Goal: Task Accomplishment & Management: Use online tool/utility

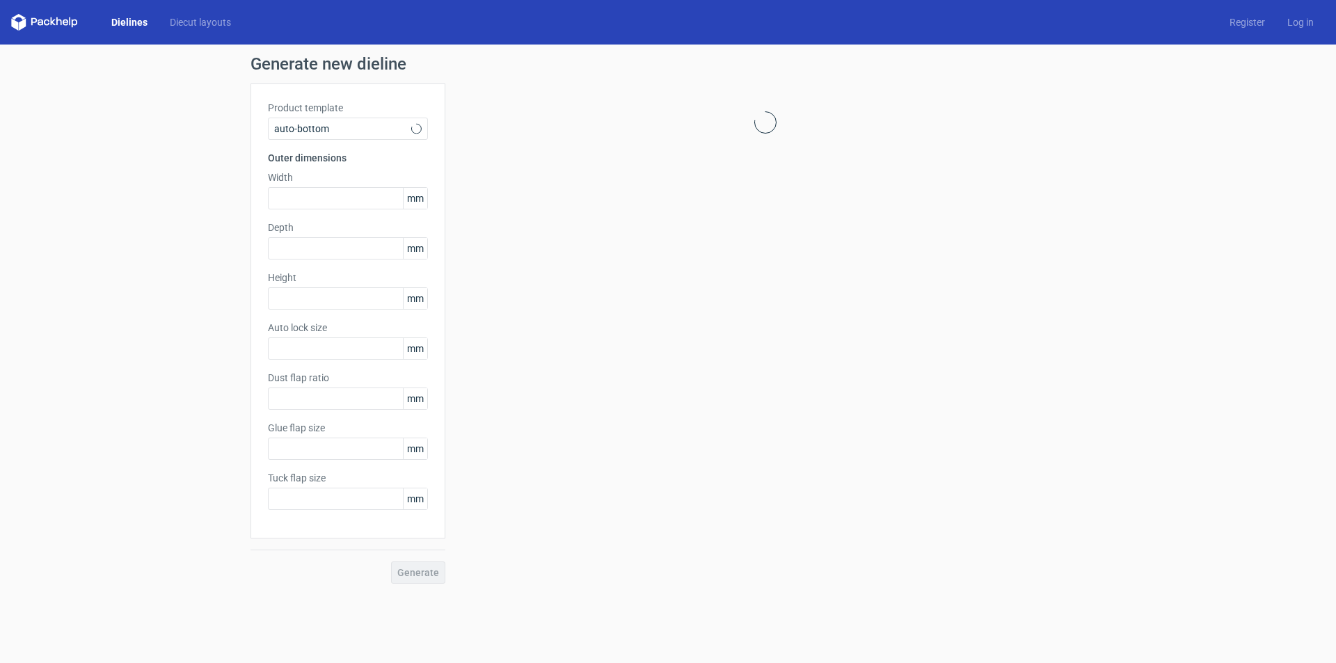
type input "1"
type input "0.8"
type input "10"
type input "12"
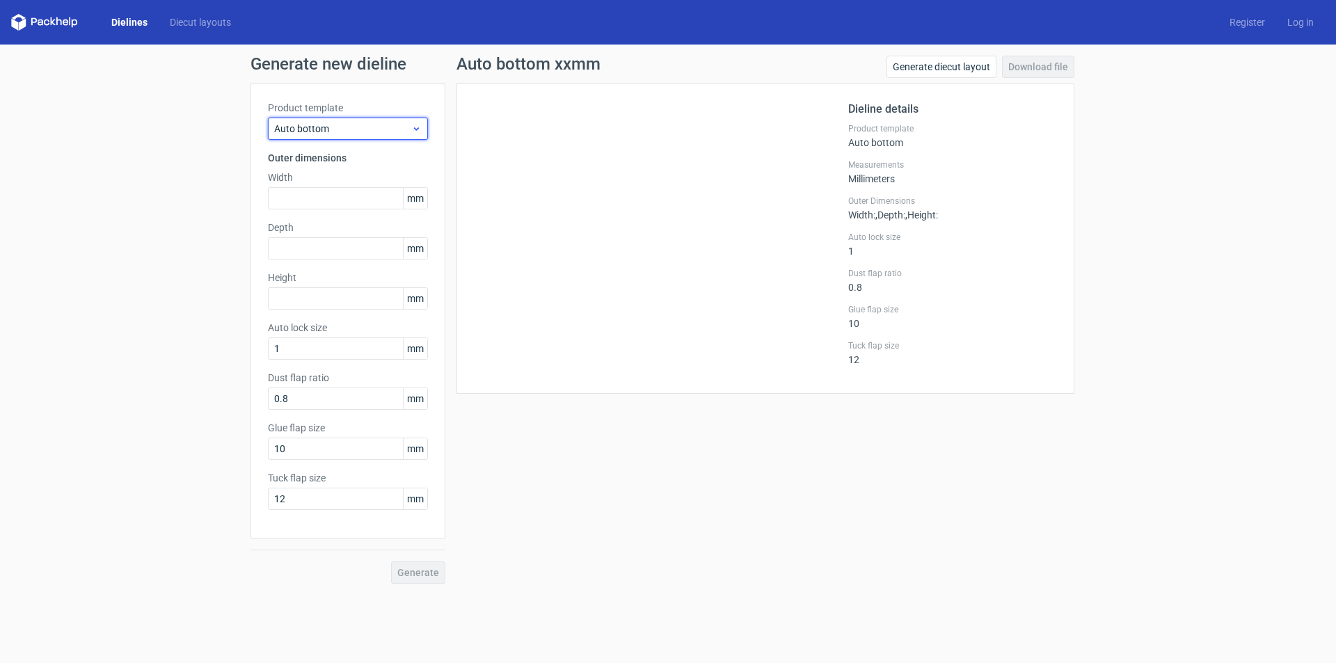
click at [380, 128] on span "Auto bottom" at bounding box center [342, 129] width 137 height 14
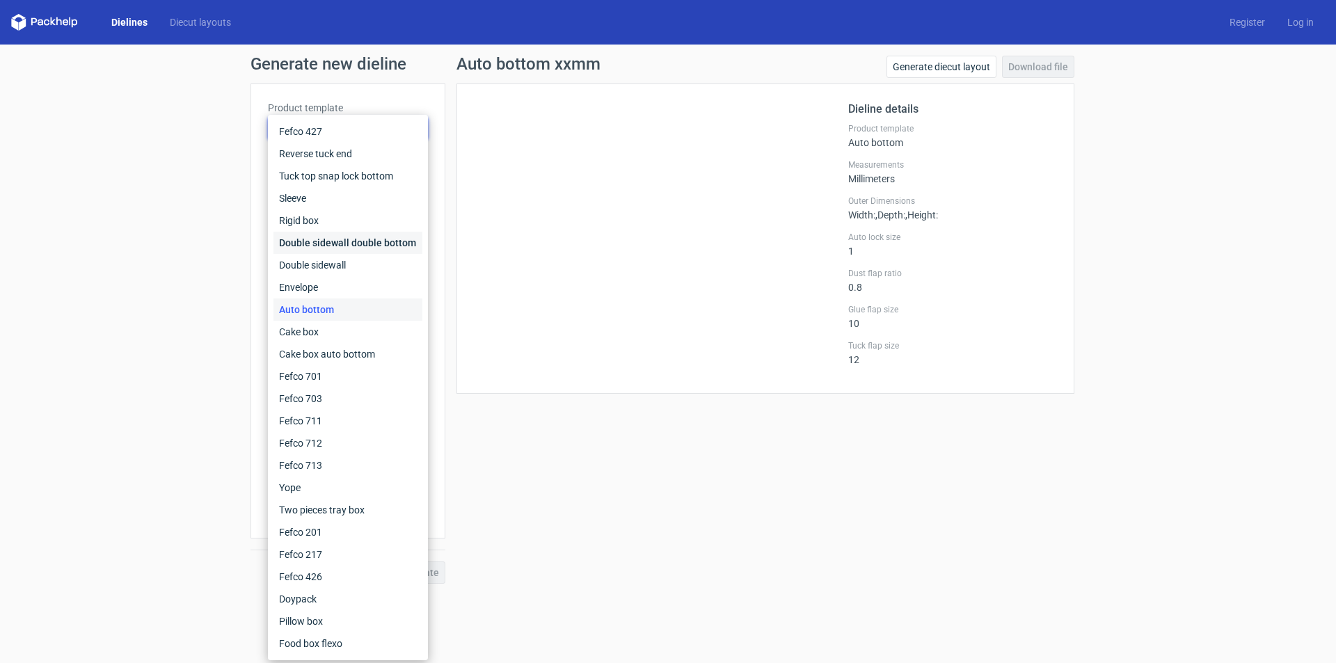
click at [345, 248] on div "Double sidewall double bottom" at bounding box center [348, 243] width 149 height 22
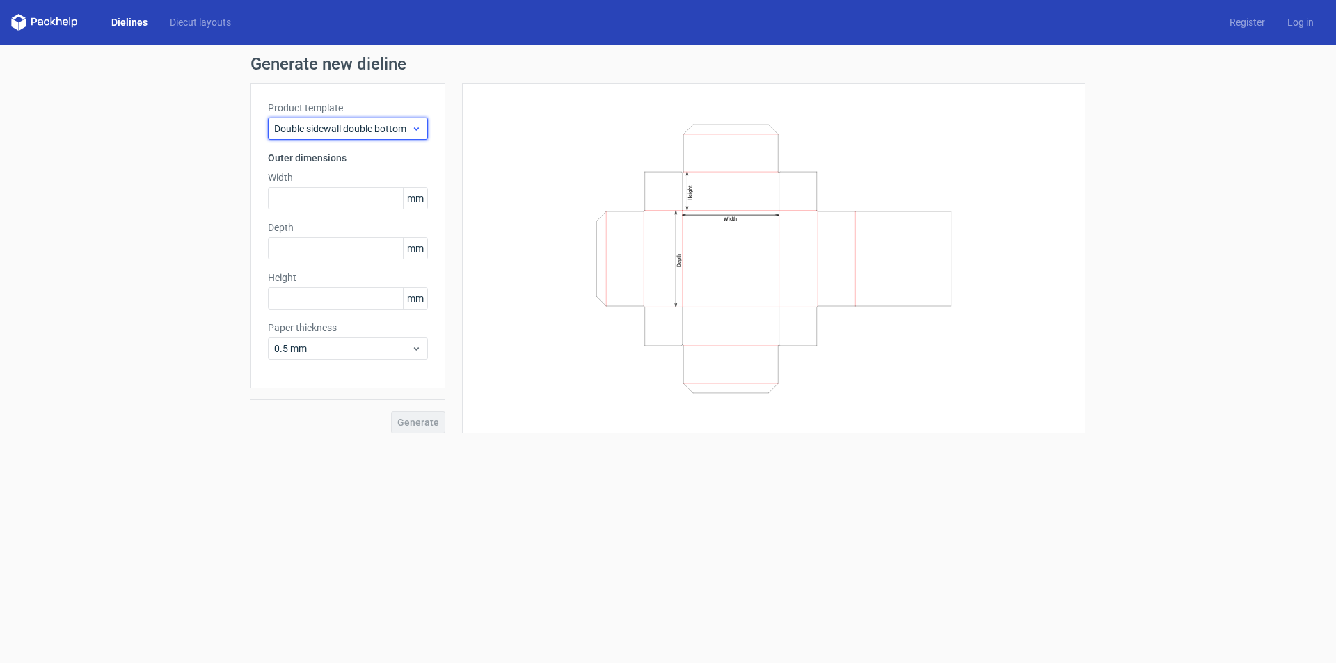
click at [324, 121] on div "Double sidewall double bottom" at bounding box center [348, 129] width 160 height 22
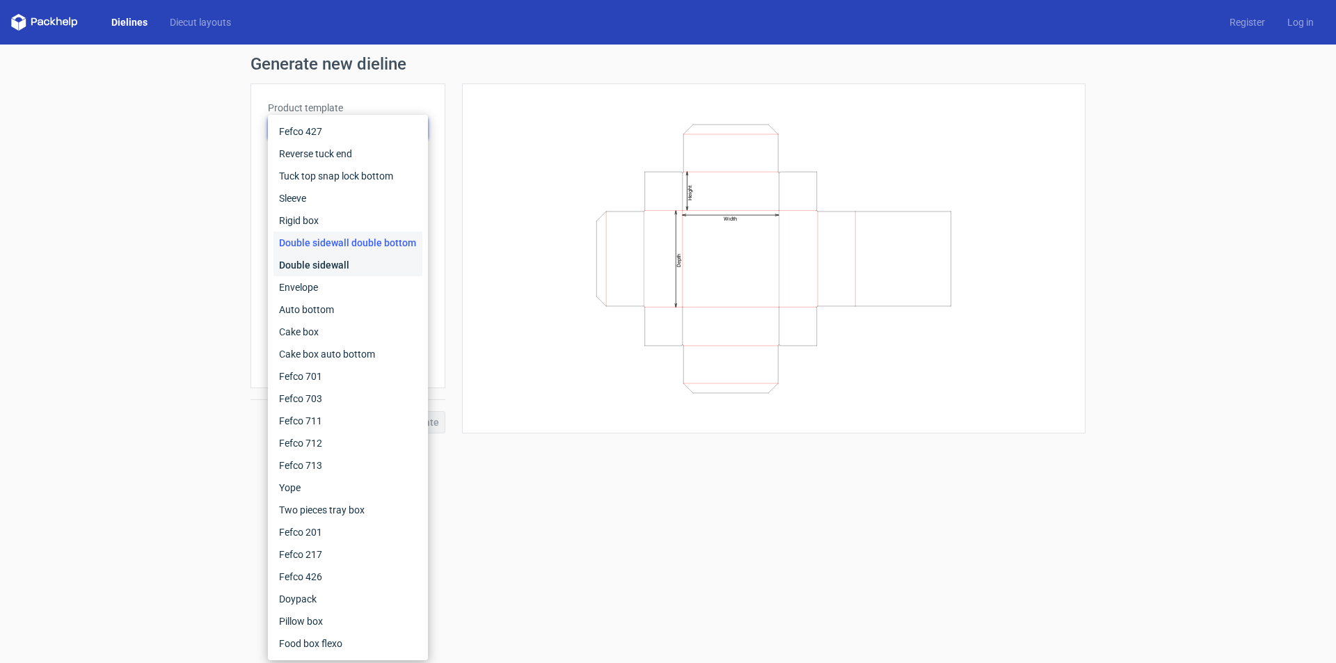
click at [306, 266] on div "Double sidewall" at bounding box center [348, 265] width 149 height 22
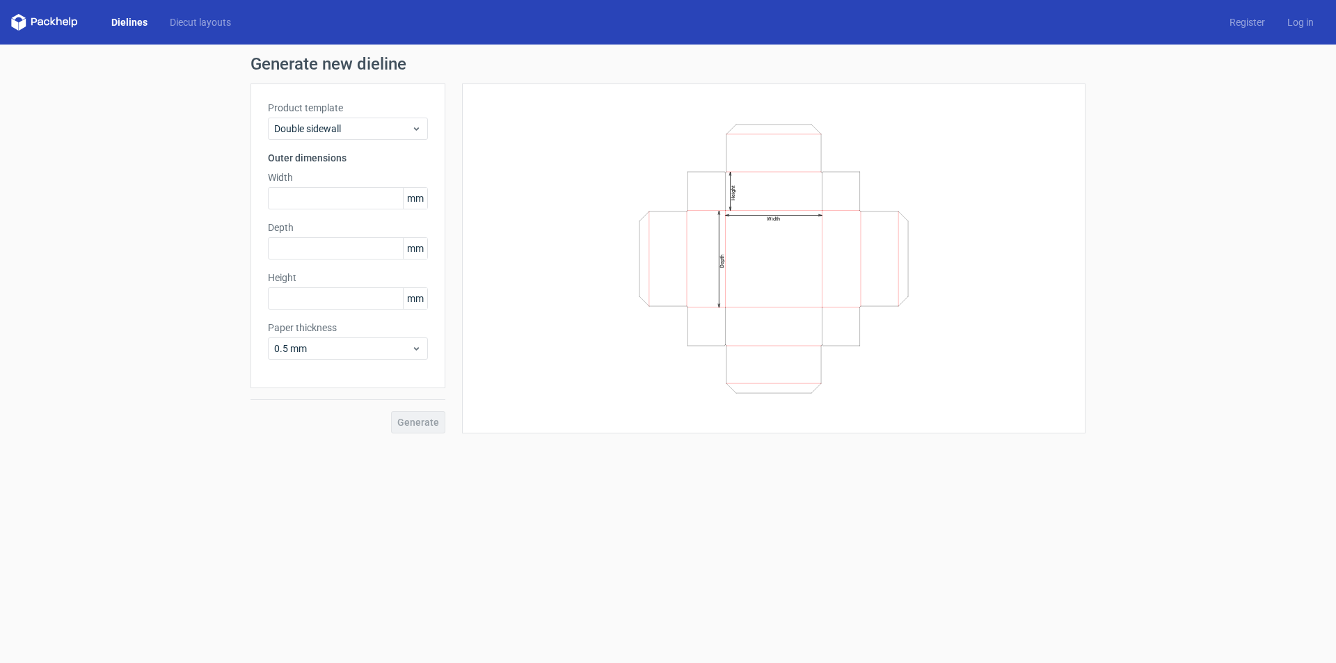
click at [300, 209] on div "Product template Double sidewall Outer dimensions Width mm Depth mm Height mm P…" at bounding box center [348, 236] width 195 height 305
click at [303, 200] on input "text" at bounding box center [348, 198] width 160 height 22
click at [300, 198] on input "text" at bounding box center [348, 198] width 160 height 22
click at [344, 127] on span "Double sidewall" at bounding box center [342, 129] width 137 height 14
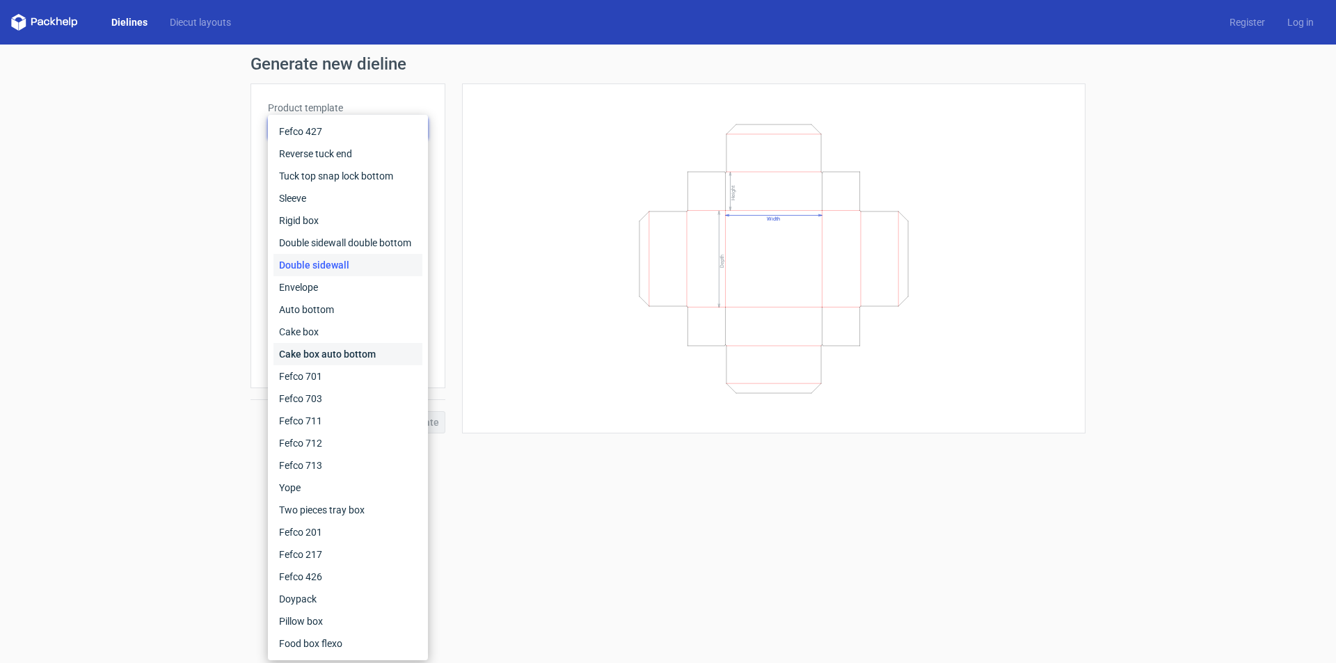
click at [324, 364] on div "Cake box auto bottom" at bounding box center [348, 354] width 149 height 22
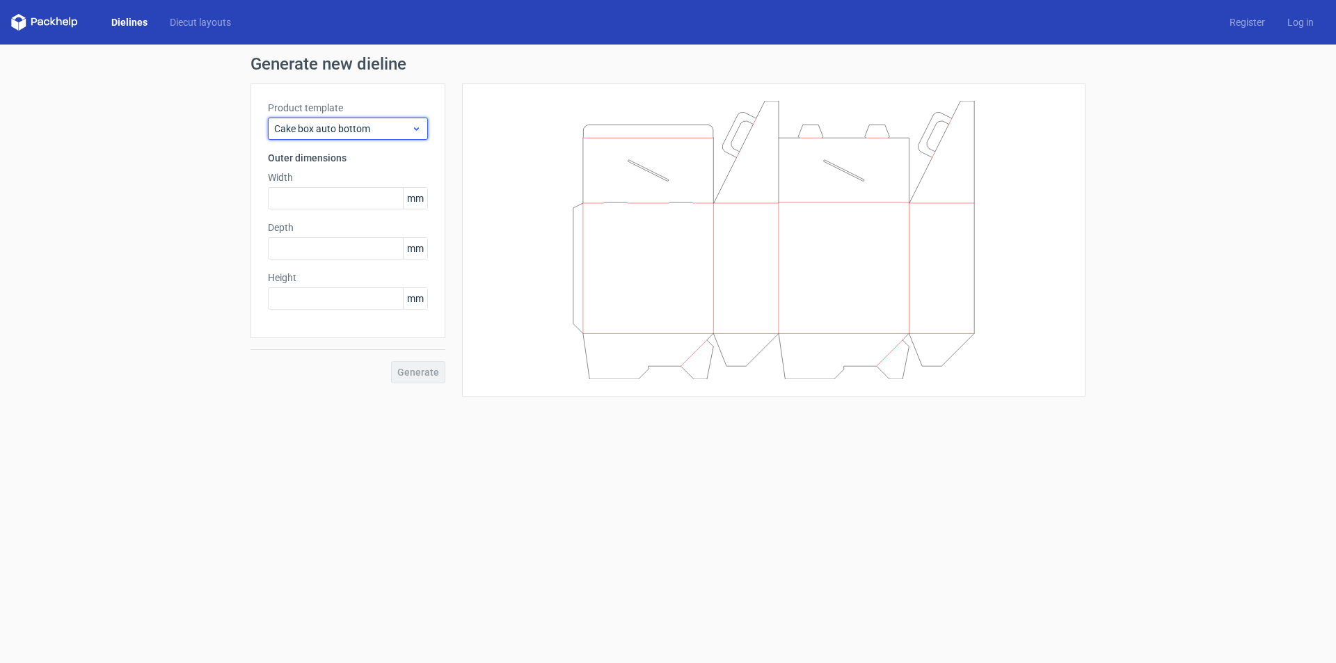
click at [339, 129] on span "Cake box auto bottom" at bounding box center [342, 129] width 137 height 14
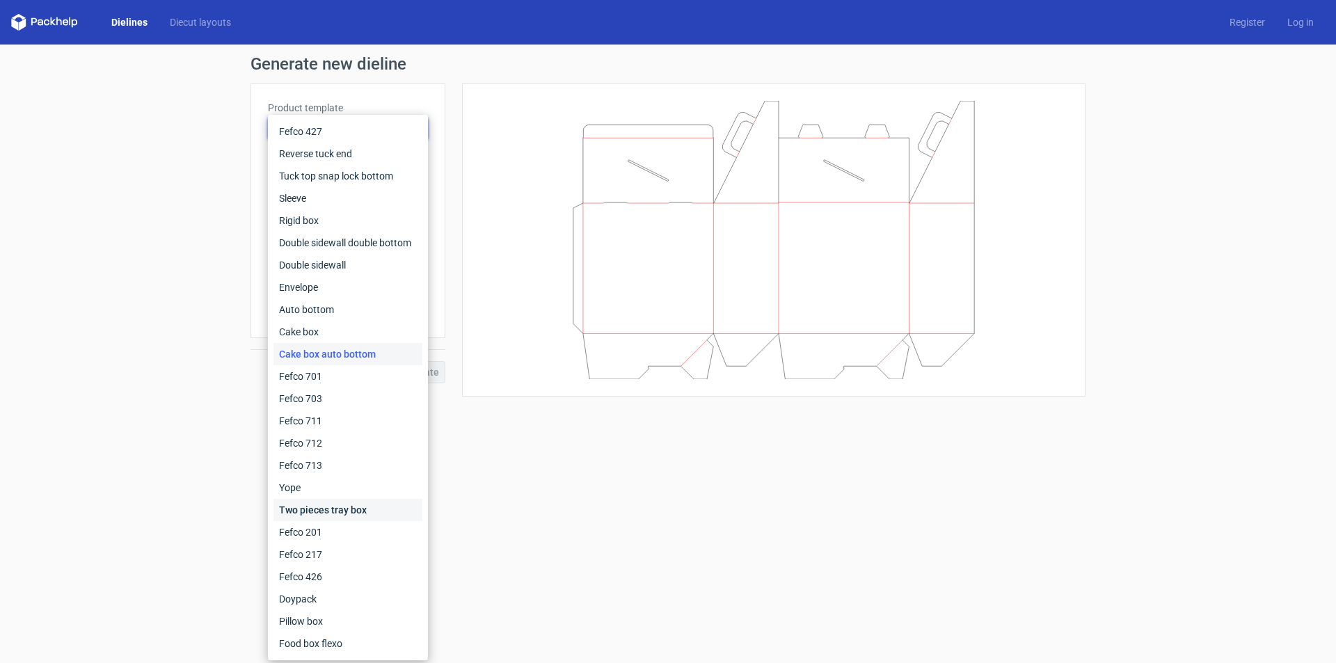
click at [310, 510] on div "Two pieces tray box" at bounding box center [348, 510] width 149 height 22
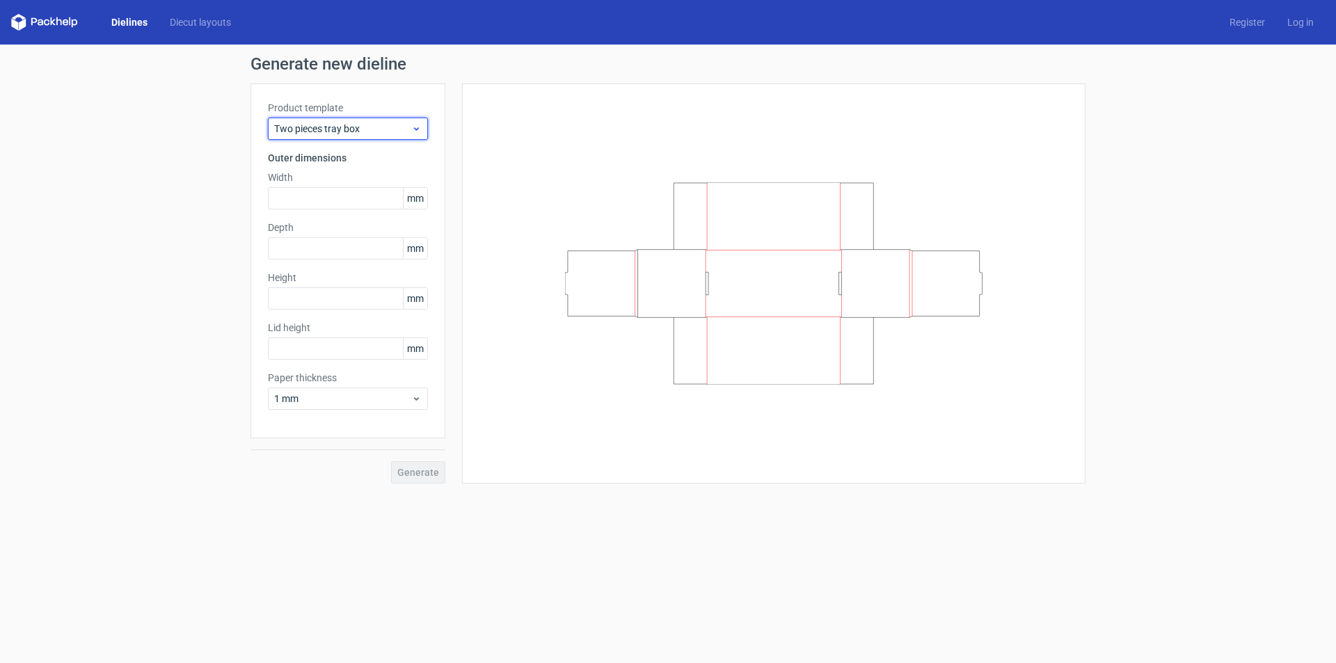
click at [382, 129] on span "Two pieces tray box" at bounding box center [342, 129] width 137 height 14
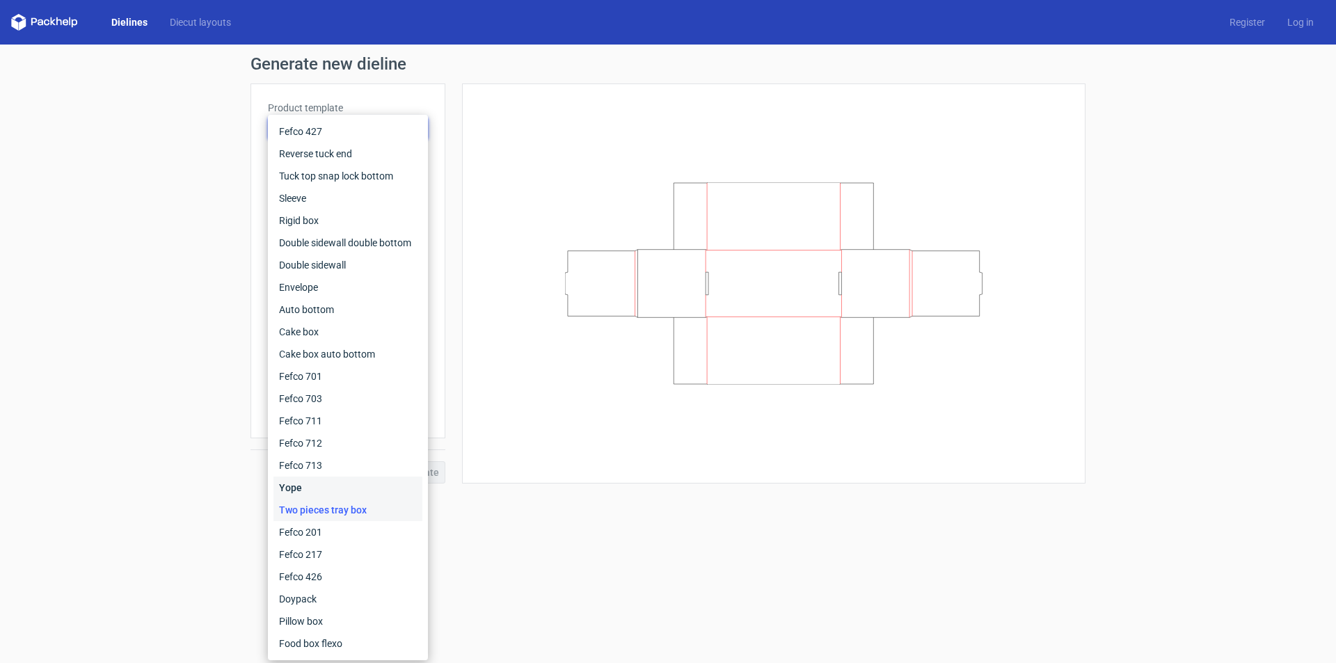
click at [314, 482] on div "Yope" at bounding box center [348, 488] width 149 height 22
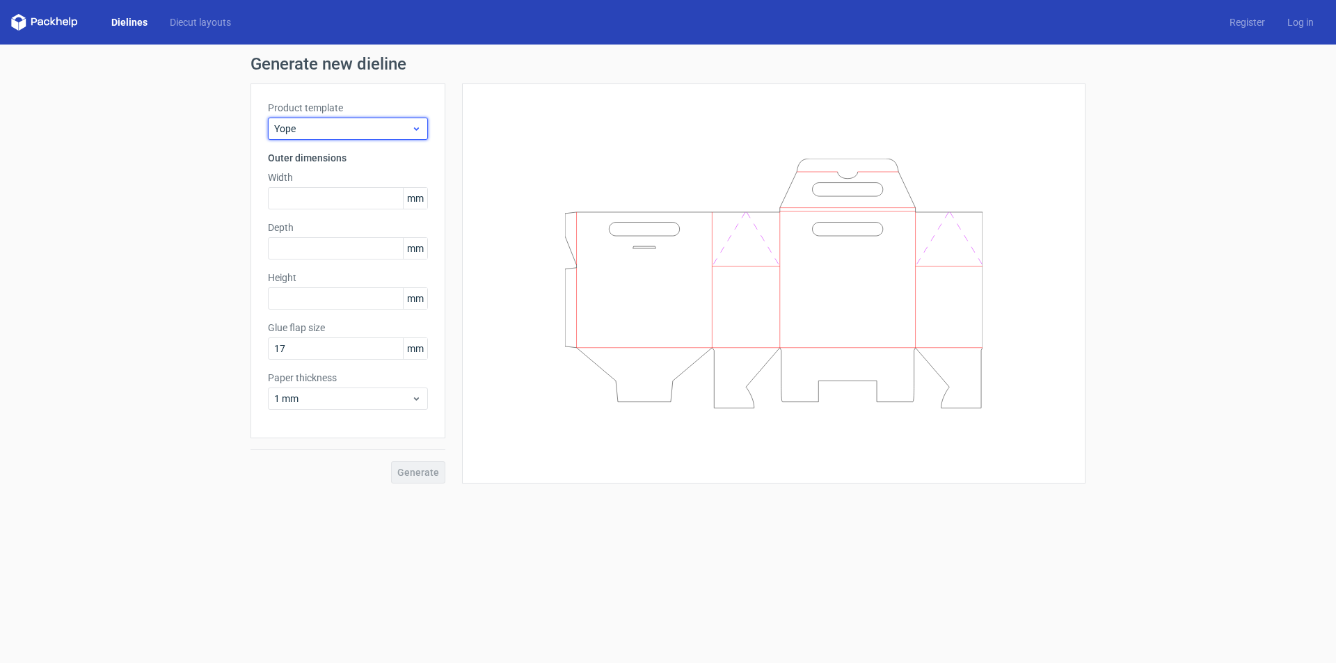
click at [291, 136] on div "Yope" at bounding box center [348, 129] width 160 height 22
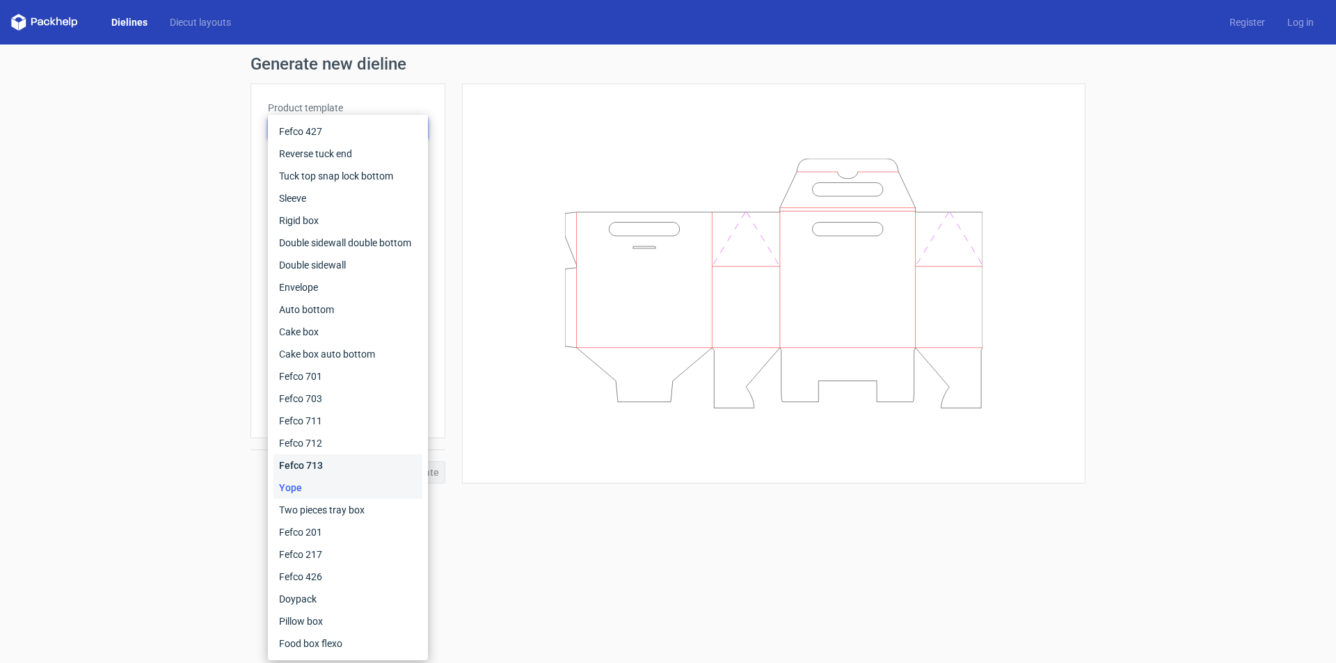
click at [325, 466] on div "Fefco 713" at bounding box center [348, 465] width 149 height 22
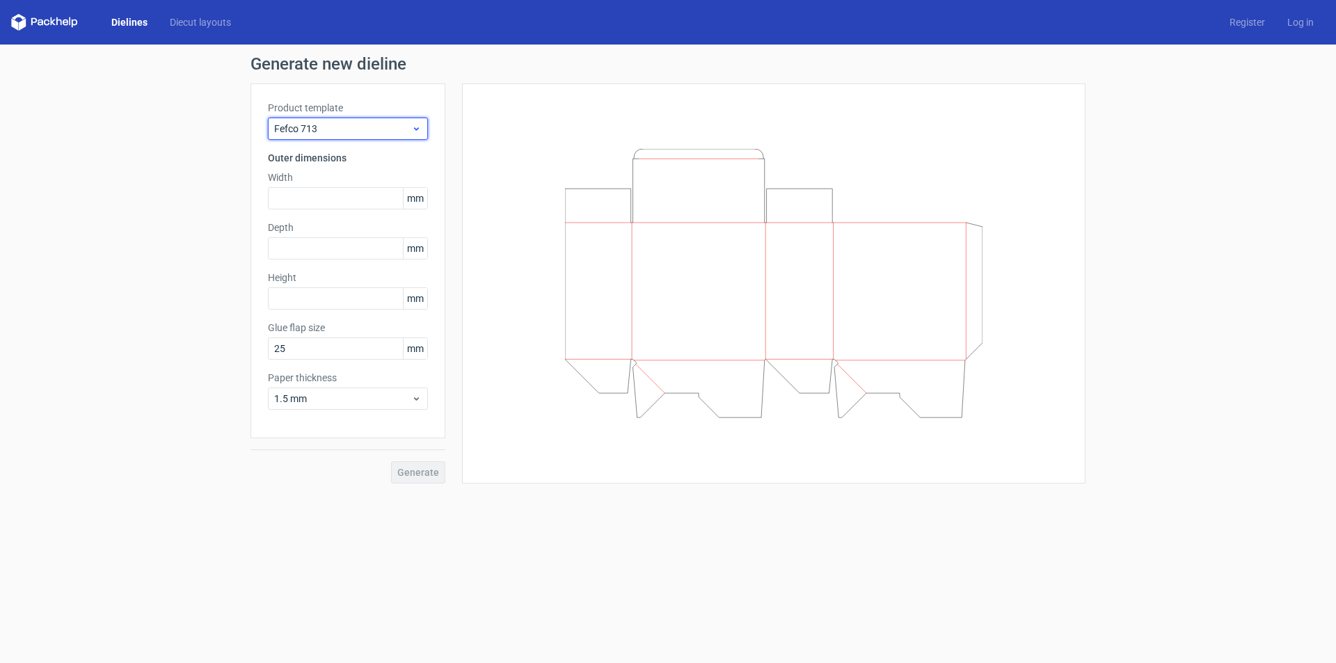
click at [319, 134] on span "Fefco 713" at bounding box center [342, 129] width 137 height 14
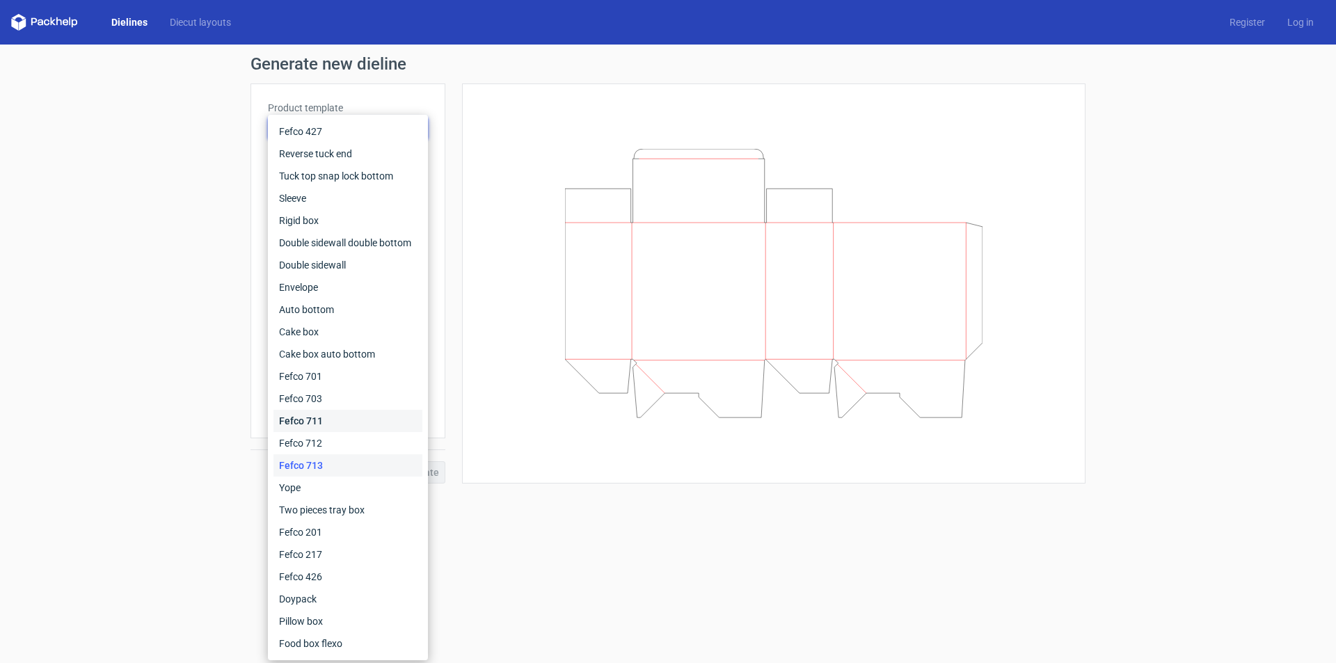
click at [308, 422] on div "Fefco 711" at bounding box center [348, 421] width 149 height 22
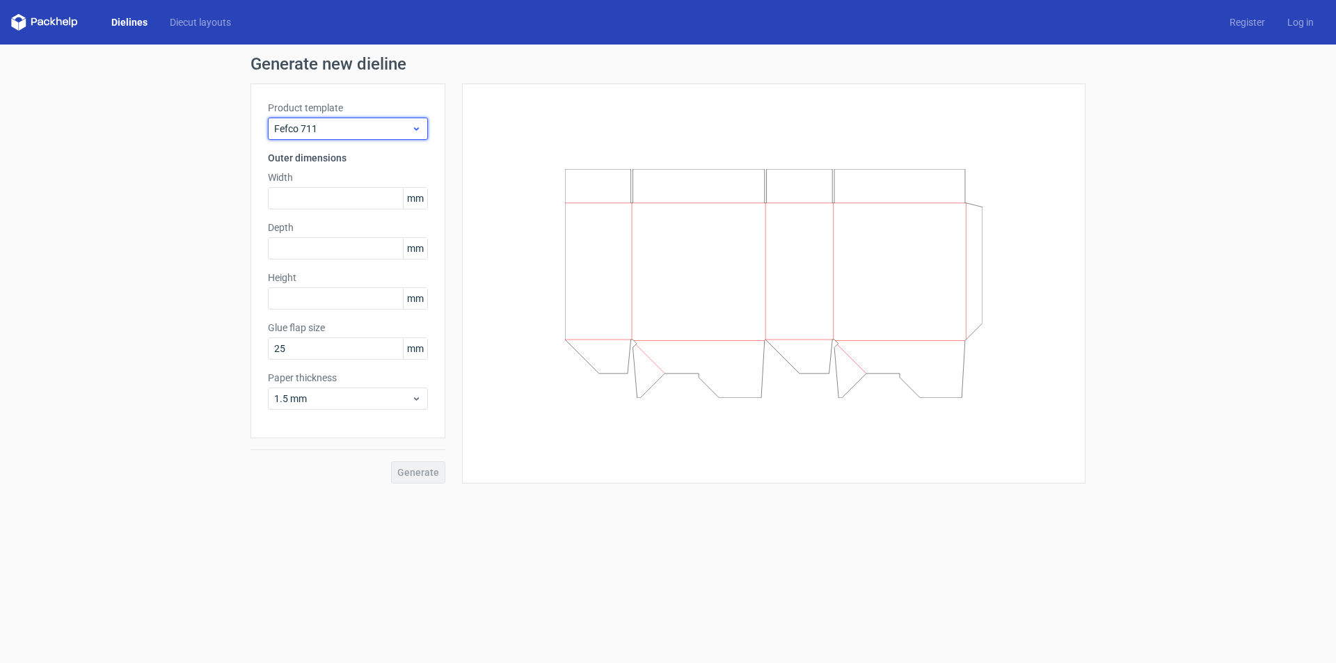
click at [333, 126] on span "Fefco 711" at bounding box center [342, 129] width 137 height 14
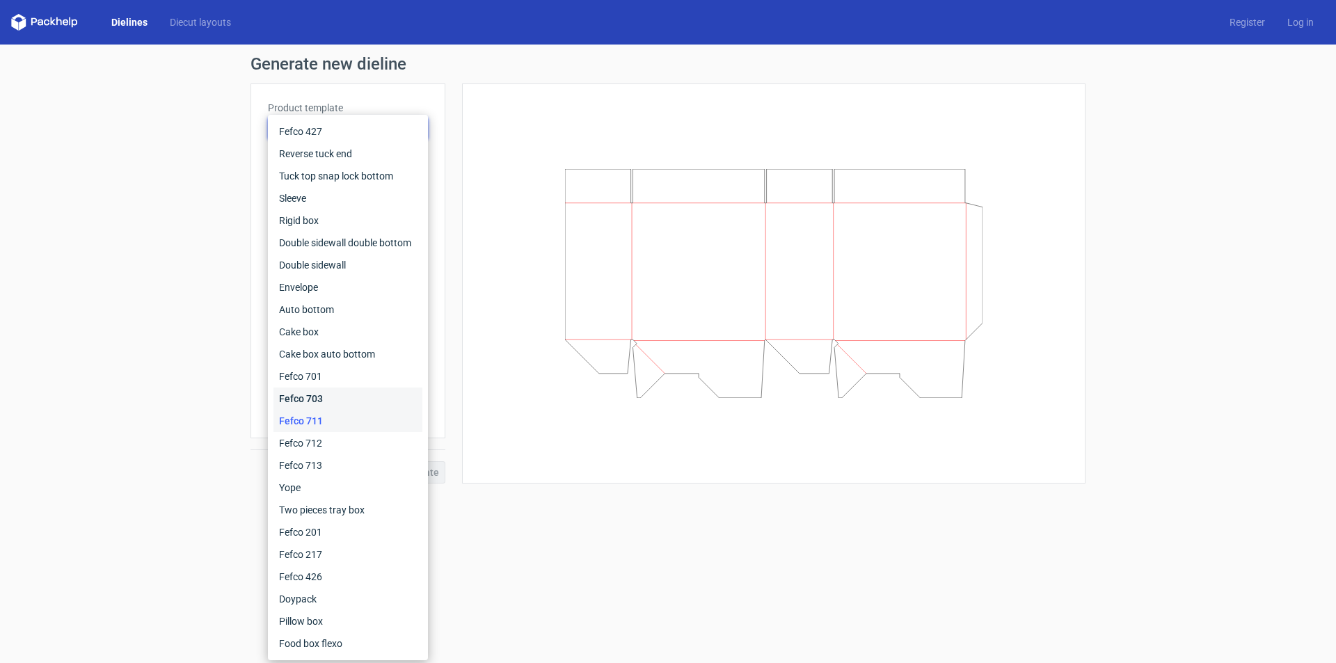
click at [308, 401] on div "Fefco 703" at bounding box center [348, 399] width 149 height 22
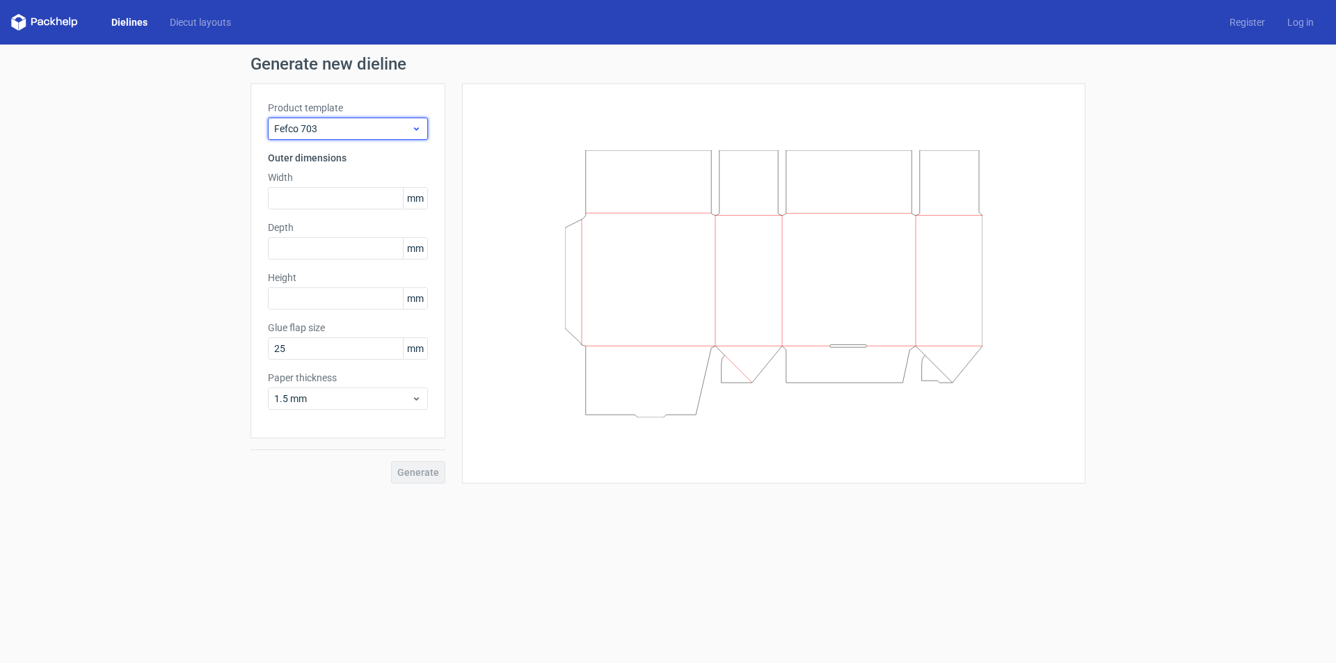
click at [325, 126] on span "Fefco 703" at bounding box center [342, 129] width 137 height 14
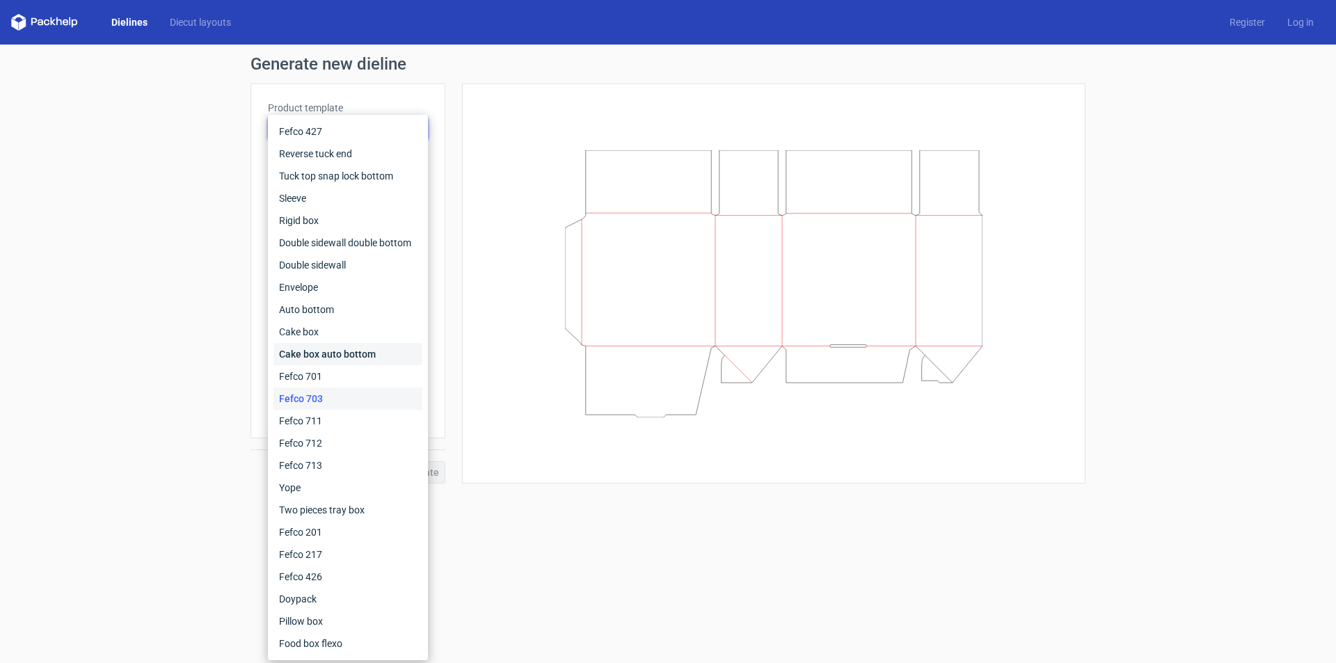
click at [311, 358] on div "Cake box auto bottom" at bounding box center [348, 354] width 149 height 22
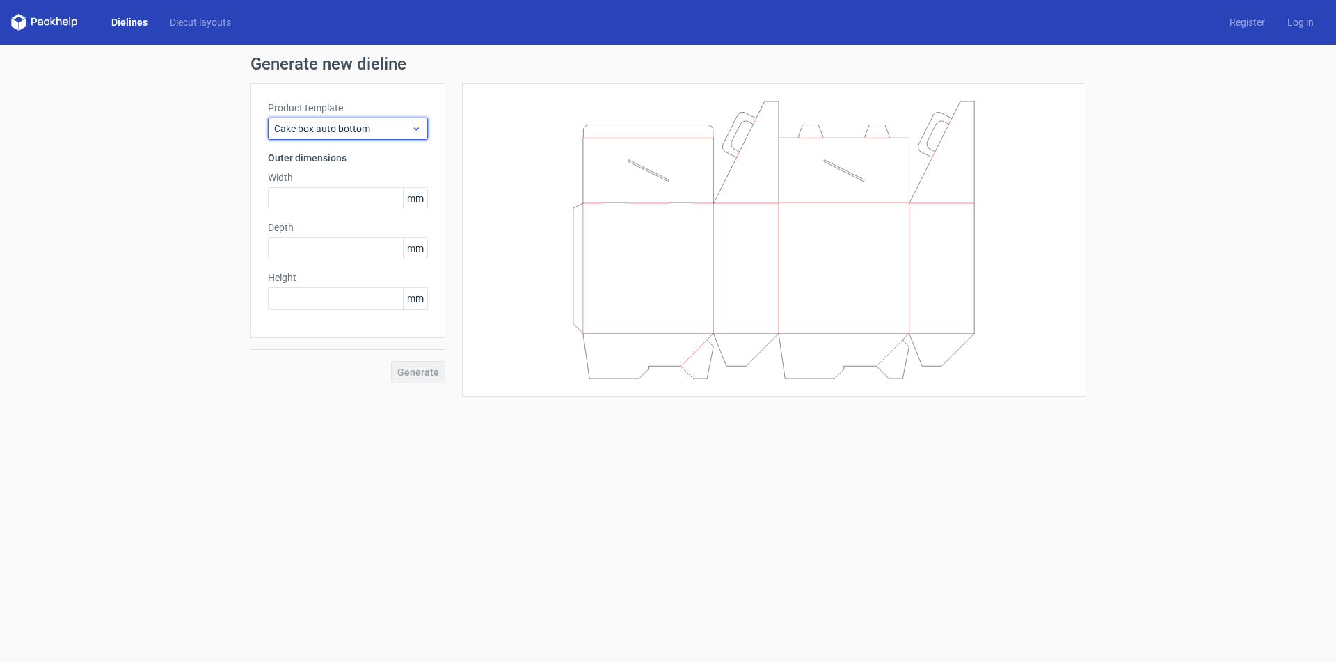
click at [321, 125] on span "Cake box auto bottom" at bounding box center [342, 129] width 137 height 14
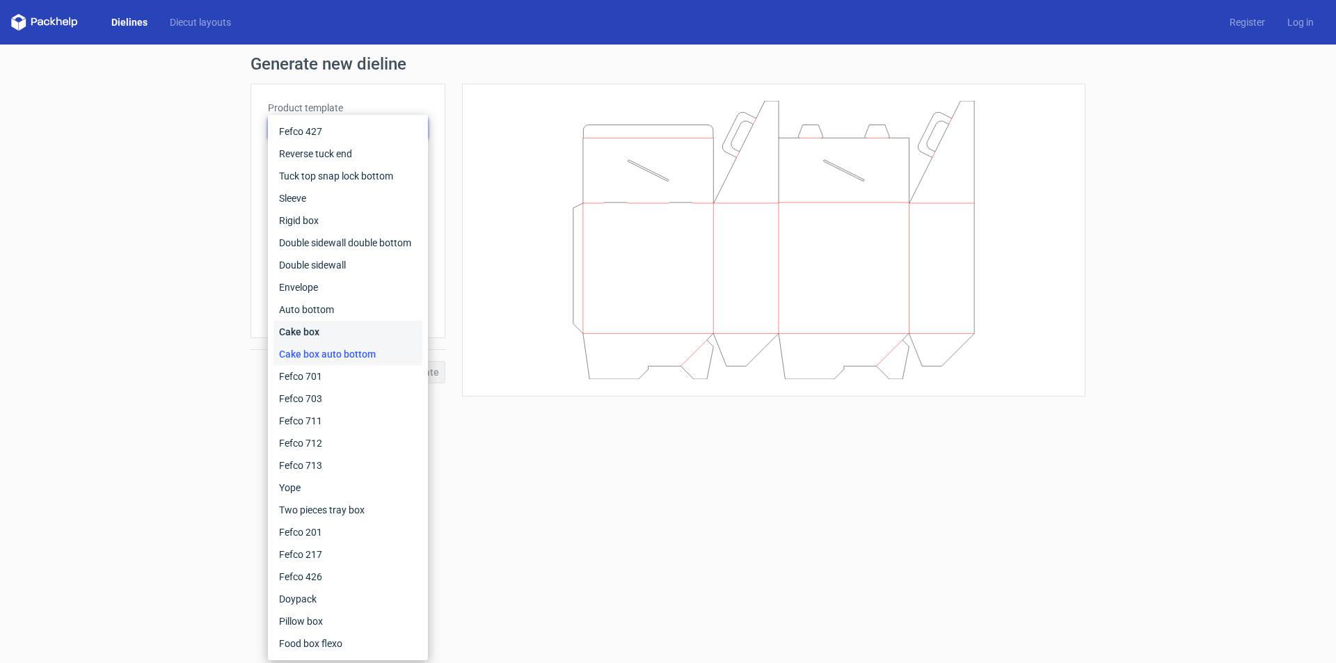
click at [294, 336] on div "Cake box" at bounding box center [348, 332] width 149 height 22
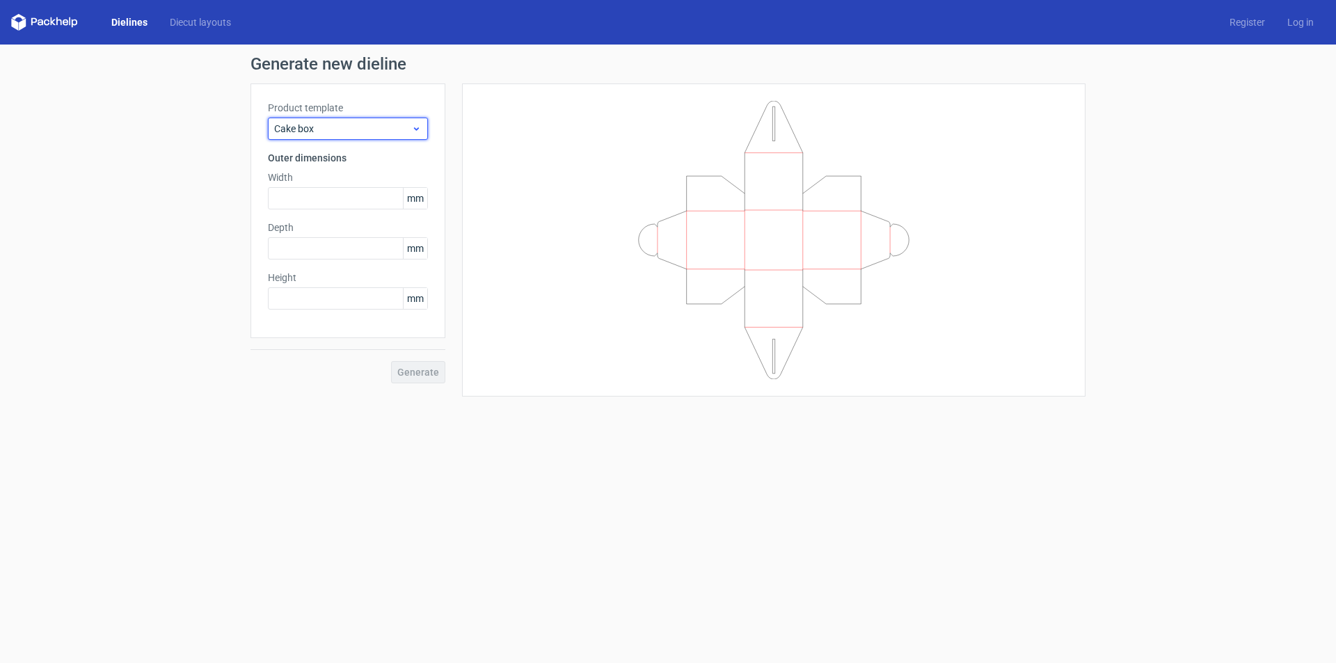
click at [297, 128] on span "Cake box" at bounding box center [342, 129] width 137 height 14
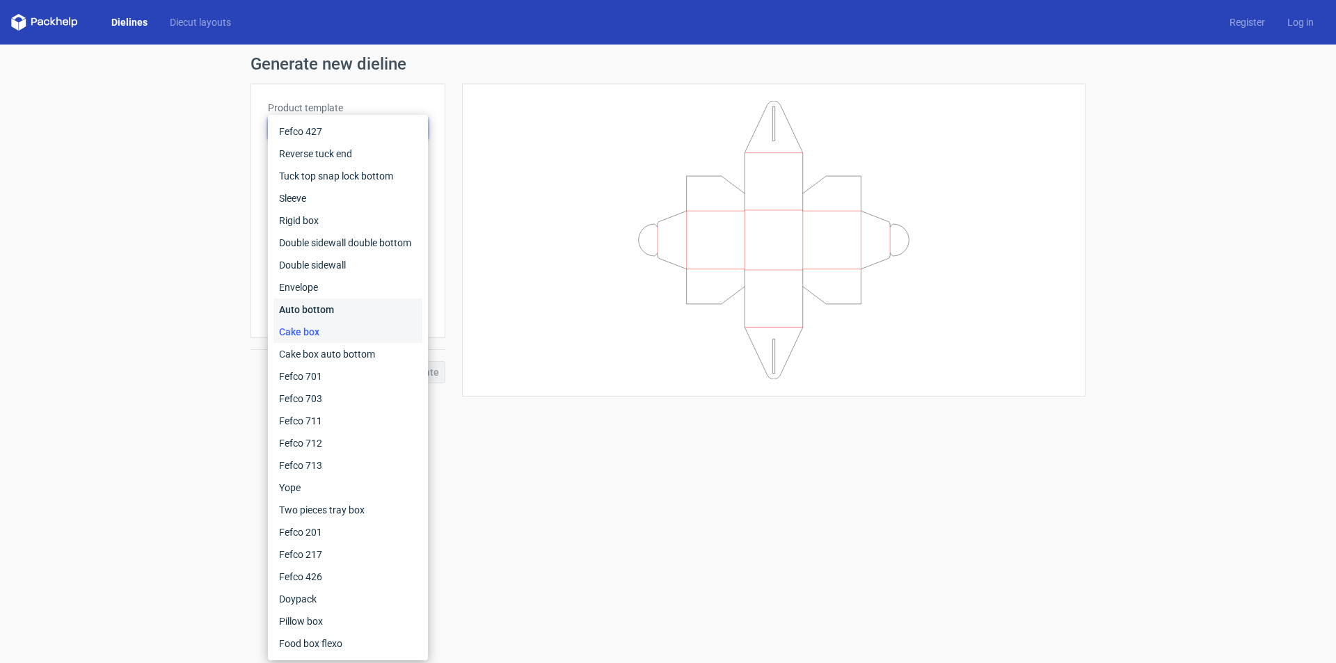
click at [294, 308] on div "Auto bottom" at bounding box center [348, 310] width 149 height 22
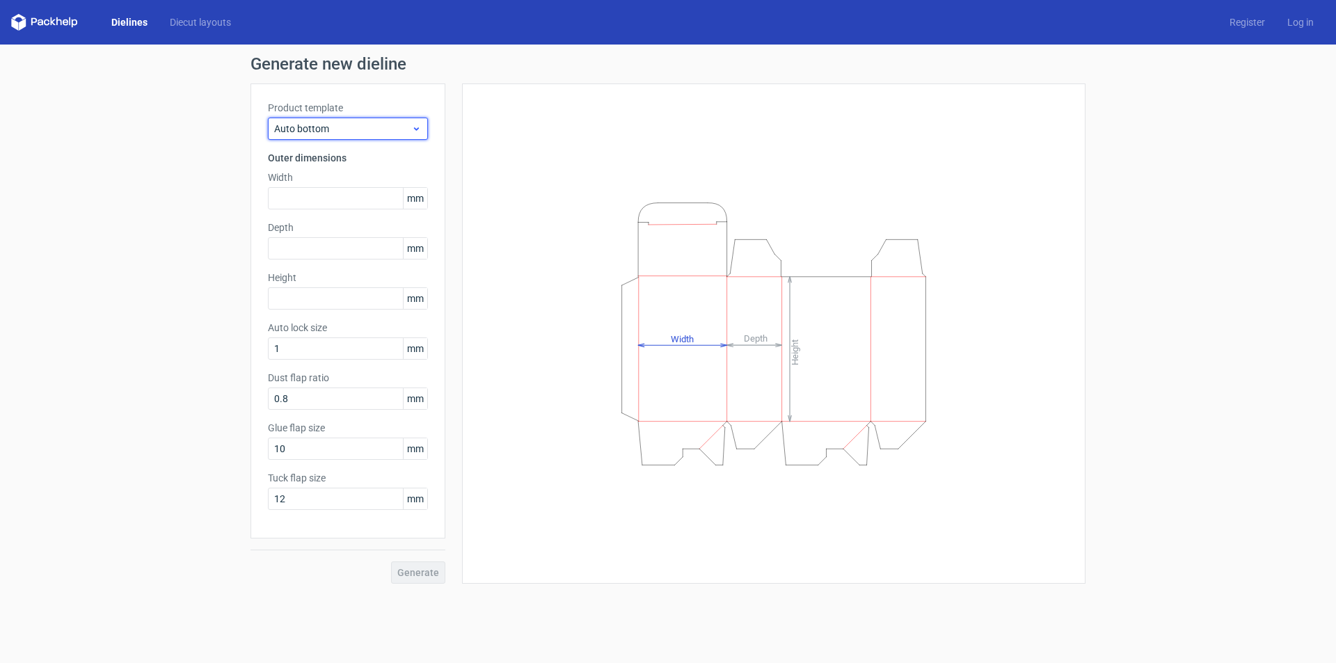
click at [305, 127] on span "Auto bottom" at bounding box center [342, 129] width 137 height 14
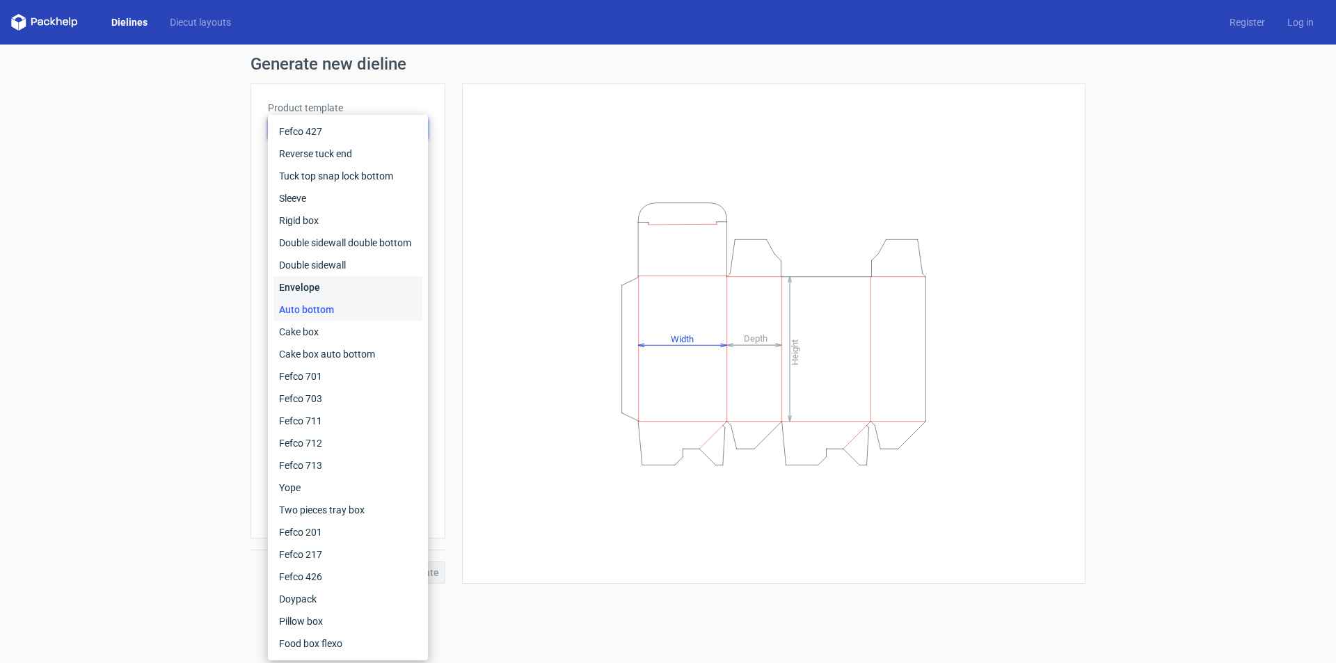
click at [303, 289] on div "Envelope" at bounding box center [348, 287] width 149 height 22
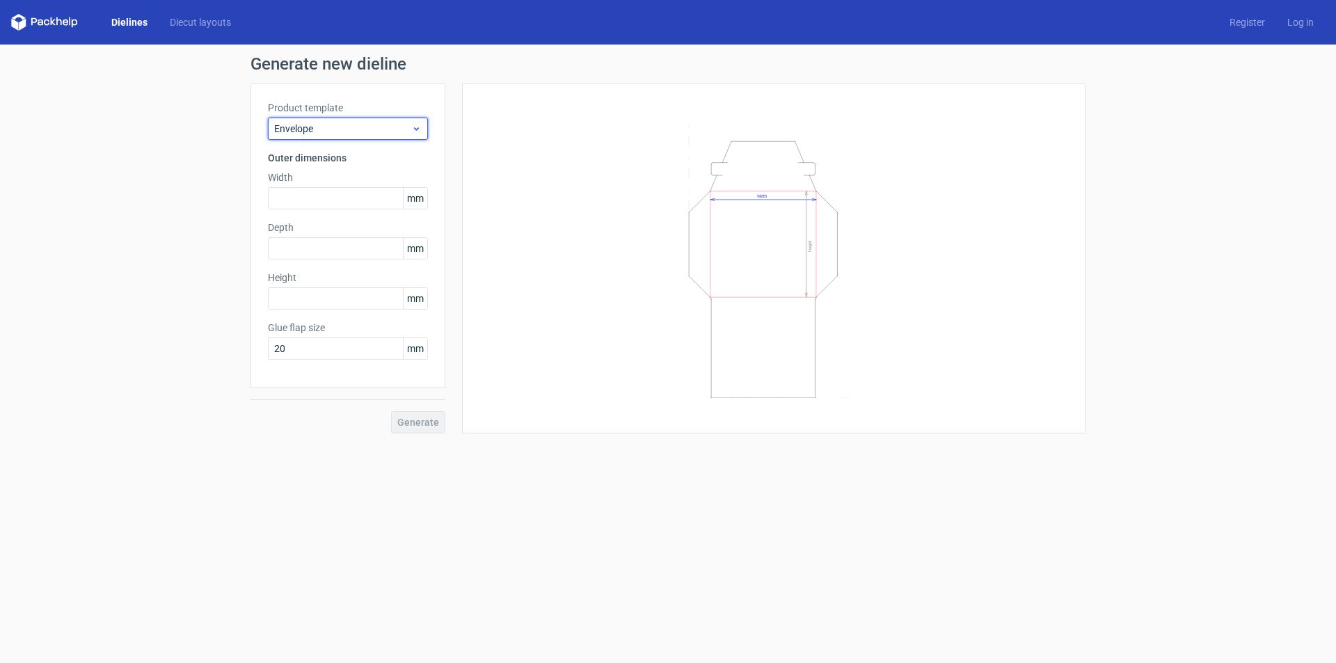
click at [310, 124] on span "Envelope" at bounding box center [342, 129] width 137 height 14
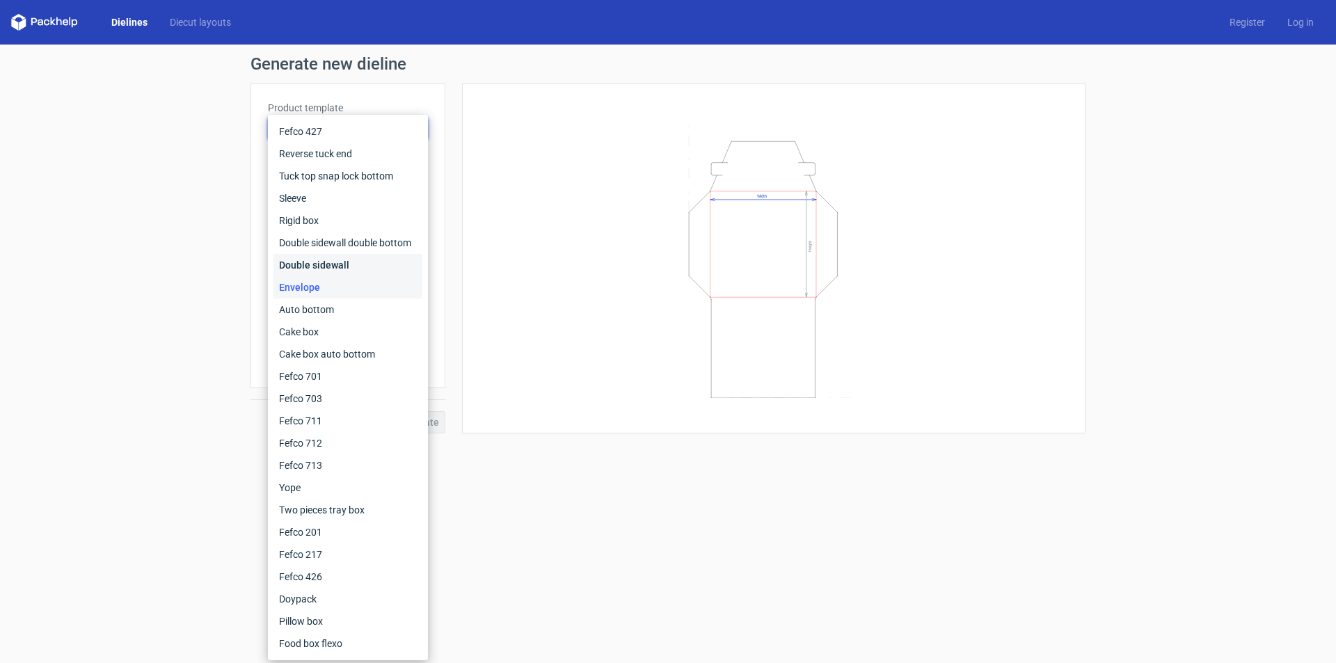
click at [317, 262] on div "Double sidewall" at bounding box center [348, 265] width 149 height 22
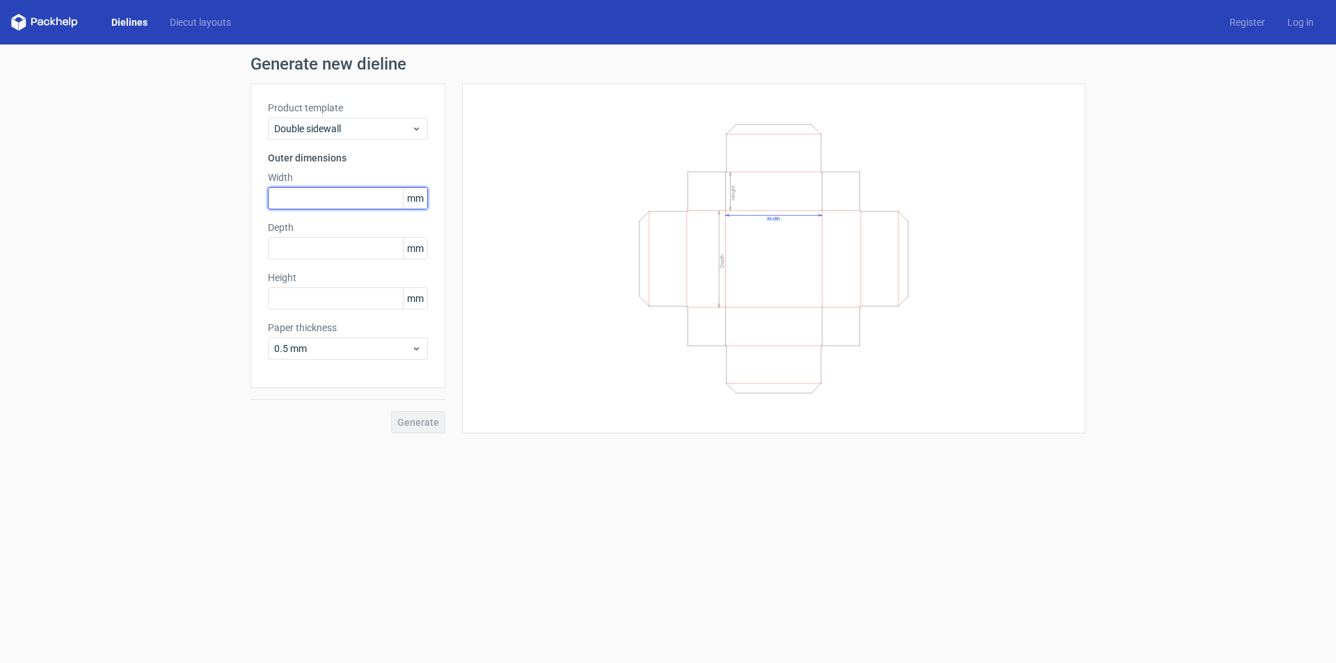
click at [315, 205] on input "text" at bounding box center [348, 198] width 160 height 22
click at [292, 193] on input "text" at bounding box center [348, 198] width 160 height 22
type input "142"
type input "236"
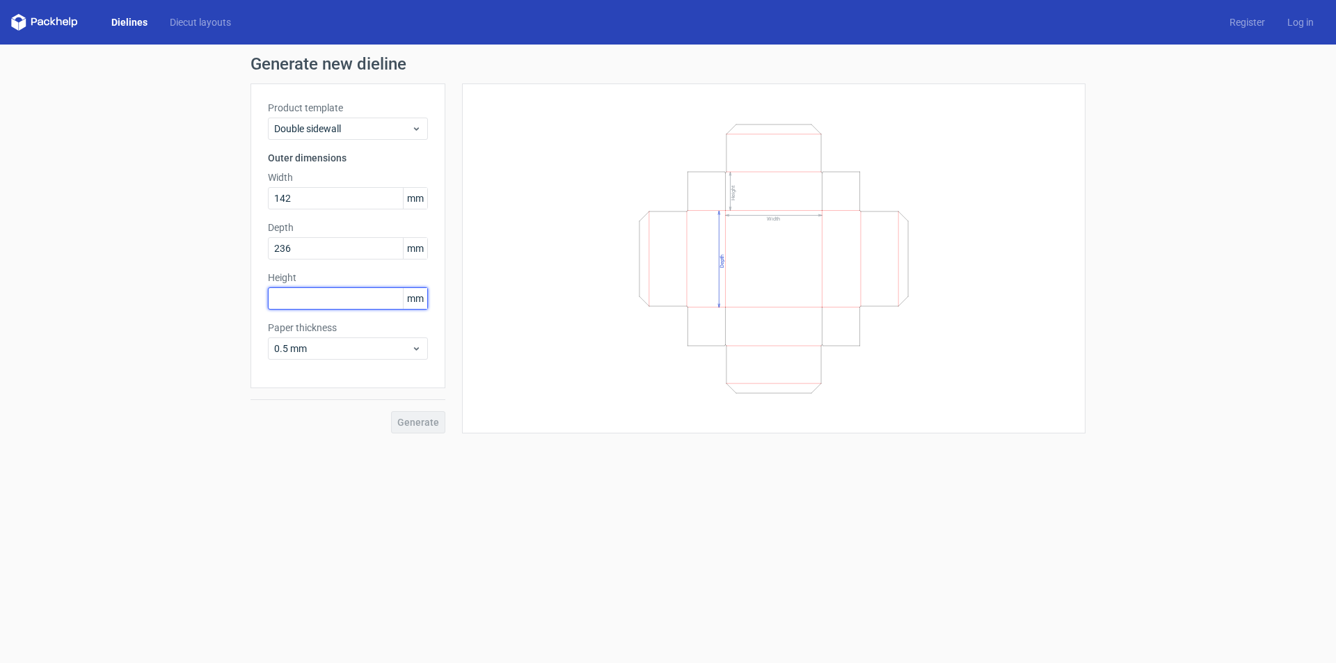
click at [309, 296] on input "text" at bounding box center [348, 298] width 160 height 22
type input "29"
click at [410, 424] on span "Generate" at bounding box center [418, 423] width 42 height 10
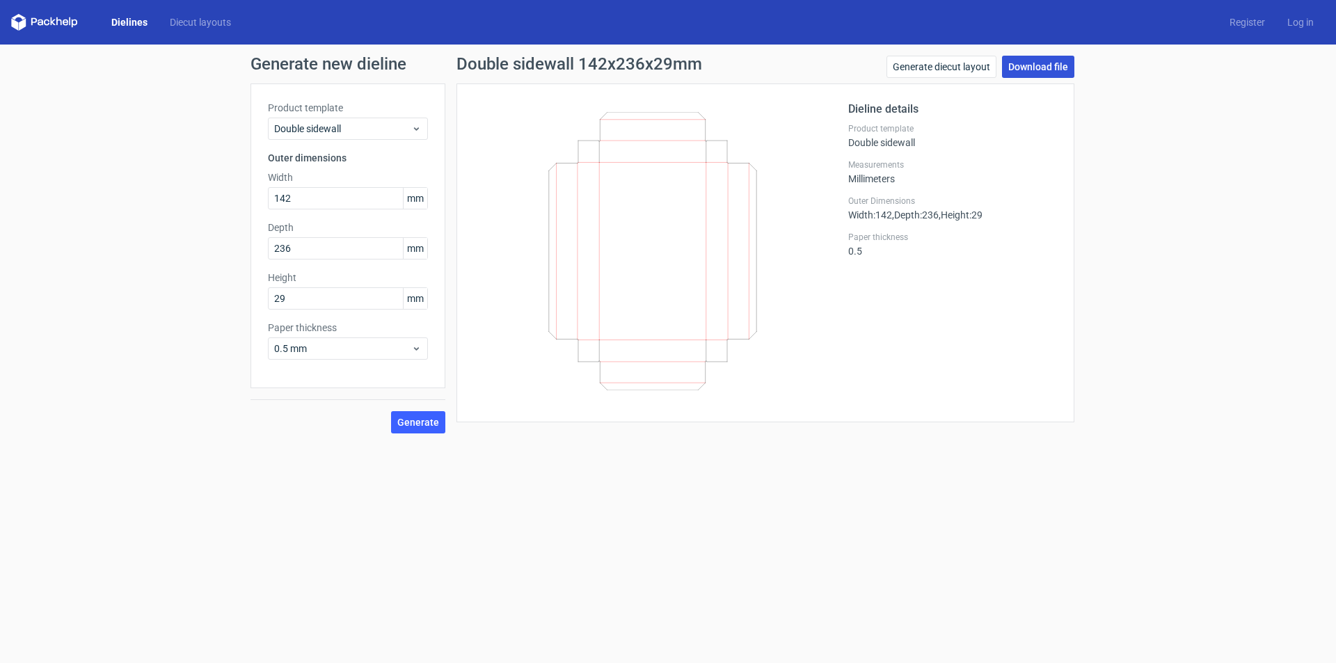
click at [1034, 69] on link "Download file" at bounding box center [1038, 67] width 72 height 22
drag, startPoint x: 304, startPoint y: 202, endPoint x: 257, endPoint y: 202, distance: 47.3
click at [257, 202] on div "Product template Double sidewall Outer dimensions Width 142 mm Depth 236 mm Hei…" at bounding box center [348, 236] width 195 height 305
type input "140"
drag, startPoint x: 269, startPoint y: 248, endPoint x: 257, endPoint y: 249, distance: 12.5
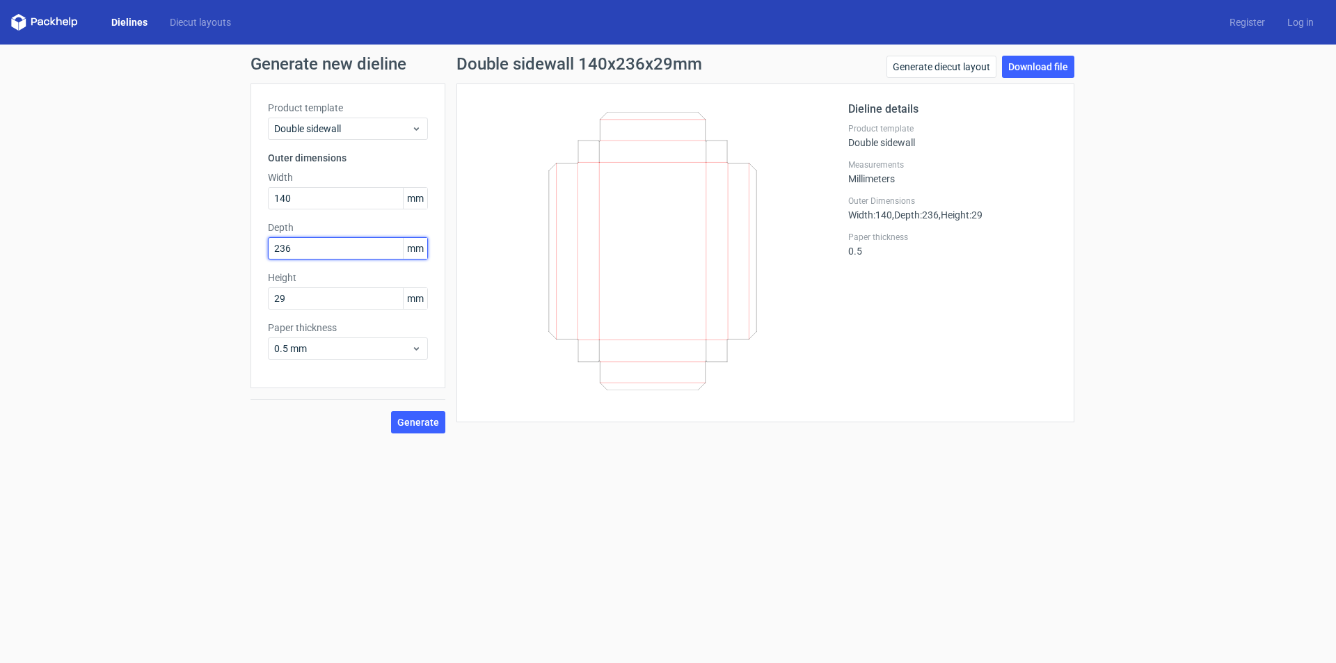
click at [257, 249] on div "Product template Double sidewall Outer dimensions Width 140 mm Depth 236 mm Hei…" at bounding box center [348, 236] width 195 height 305
click at [294, 245] on input "236" at bounding box center [348, 248] width 160 height 22
drag, startPoint x: 305, startPoint y: 249, endPoint x: 214, endPoint y: 256, distance: 91.4
click at [214, 256] on div "Generate new dieline Product template Double sidewall Outer dimensions Width 14…" at bounding box center [668, 245] width 1336 height 400
type input "234"
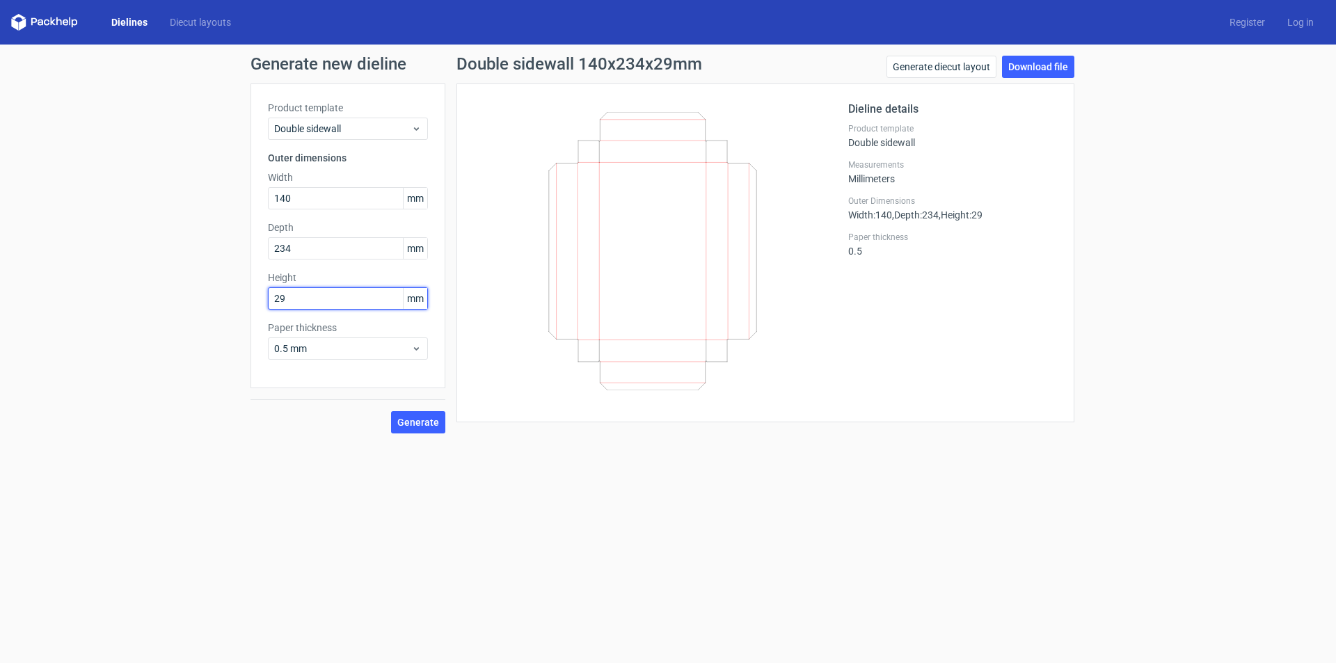
click at [310, 301] on input "29" at bounding box center [348, 298] width 160 height 22
type input "37"
click at [432, 418] on span "Generate" at bounding box center [418, 423] width 42 height 10
click at [1030, 60] on link "Download file" at bounding box center [1038, 67] width 72 height 22
